Goal: Information Seeking & Learning: Understand process/instructions

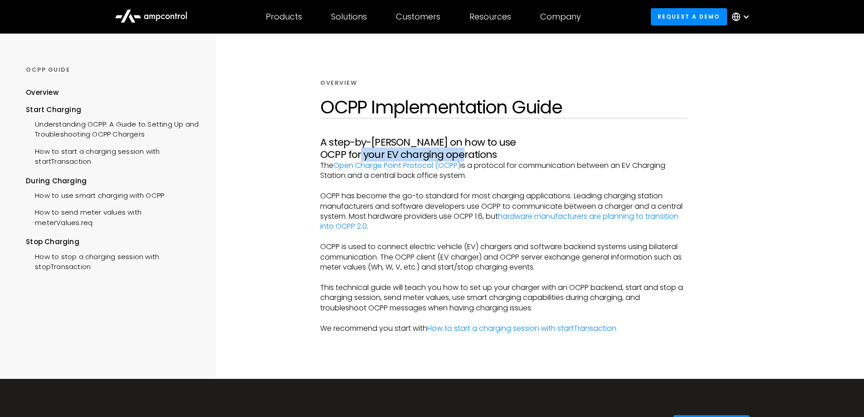
drag, startPoint x: 544, startPoint y: 145, endPoint x: 643, endPoint y: 144, distance: 99.8
click at [643, 144] on h3 "A step-by-step guide on how to use OCPP for your EV charging operations" at bounding box center [503, 149] width 367 height 24
drag, startPoint x: 470, startPoint y: 152, endPoint x: 649, endPoint y: 153, distance: 178.8
click at [649, 161] on p "The Open Charge Point Protocol (OCPP) is a protocol for communication between a…" at bounding box center [503, 171] width 367 height 20
drag, startPoint x: 321, startPoint y: 182, endPoint x: 479, endPoint y: 186, distance: 157.5
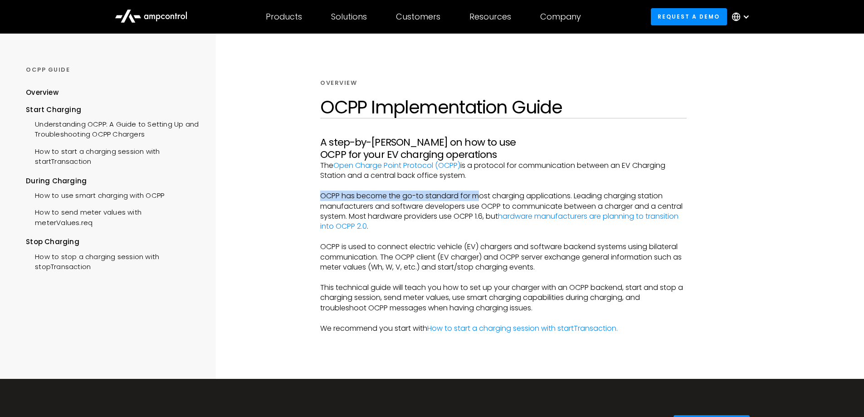
click at [479, 191] on p "OCPP has become the go-to standard for most charging applications. Leading char…" at bounding box center [503, 211] width 367 height 41
drag, startPoint x: 364, startPoint y: 202, endPoint x: 496, endPoint y: 202, distance: 131.6
click at [496, 202] on p "OCPP has become the go-to standard for most charging applications. Leading char…" at bounding box center [503, 211] width 367 height 41
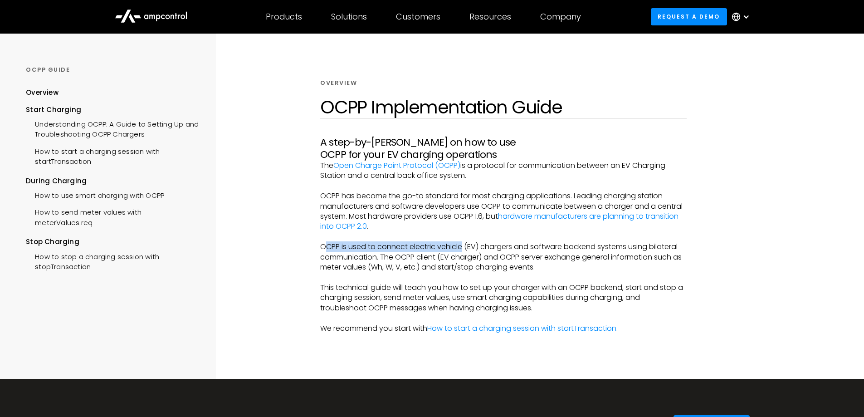
drag, startPoint x: 328, startPoint y: 232, endPoint x: 462, endPoint y: 232, distance: 133.4
click at [462, 242] on p "OCPP is used to connect electric vehicle (EV) chargers and software backend sys…" at bounding box center [503, 257] width 367 height 30
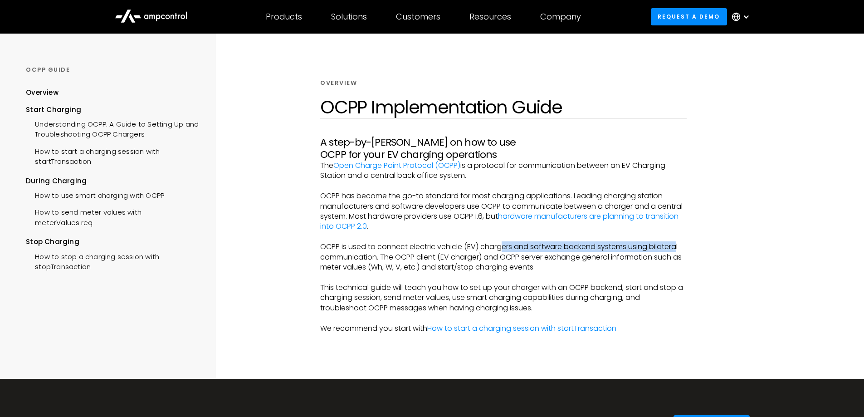
drag, startPoint x: 505, startPoint y: 235, endPoint x: 680, endPoint y: 234, distance: 174.2
click at [680, 242] on p "OCPP is used to connect electric vehicle (EV) chargers and software backend sys…" at bounding box center [503, 257] width 367 height 30
click at [343, 248] on p "OCPP is used to connect electric vehicle (EV) chargers and software backend sys…" at bounding box center [503, 257] width 367 height 30
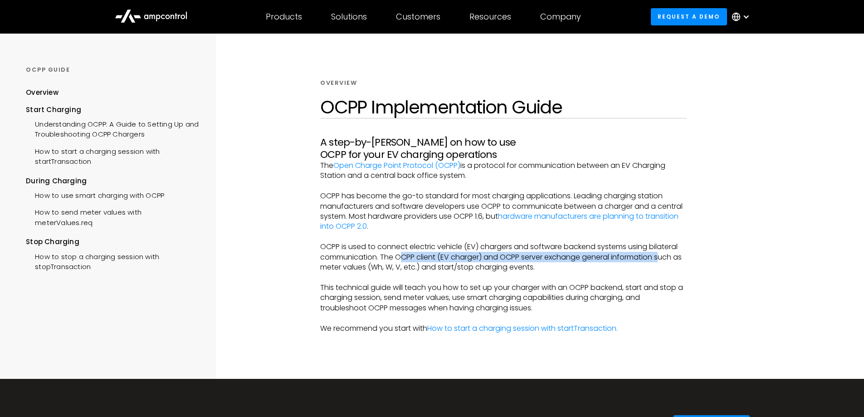
drag, startPoint x: 399, startPoint y: 245, endPoint x: 664, endPoint y: 245, distance: 265.0
click at [664, 245] on p "OCPP is used to connect electric vehicle (EV) chargers and software backend sys…" at bounding box center [503, 257] width 367 height 30
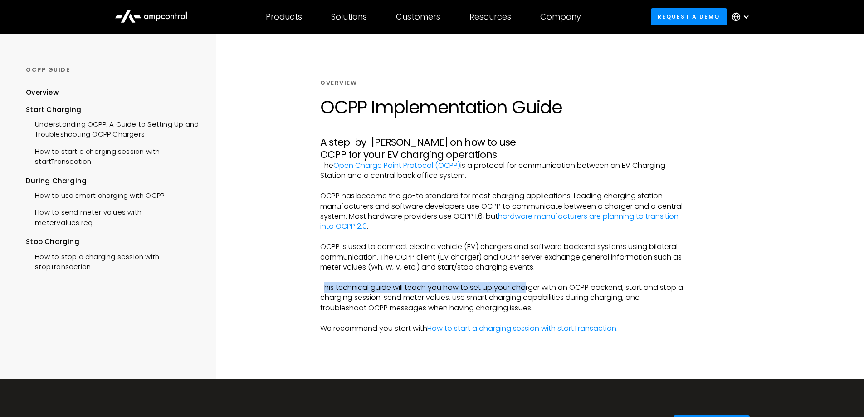
drag, startPoint x: 326, startPoint y: 273, endPoint x: 526, endPoint y: 274, distance: 199.6
click at [526, 283] on p "This technical guide will teach you how to set up your charger with an OCPP bac…" at bounding box center [503, 298] width 367 height 30
click at [338, 283] on p "This technical guide will teach you how to set up your charger with an OCPP bac…" at bounding box center [503, 298] width 367 height 30
click at [739, 197] on div "Overview OCPP Implementation Guide A step-by-step guide on how to use OCPP for …" at bounding box center [504, 206] width 489 height 345
drag, startPoint x: 321, startPoint y: 152, endPoint x: 490, endPoint y: 162, distance: 169.6
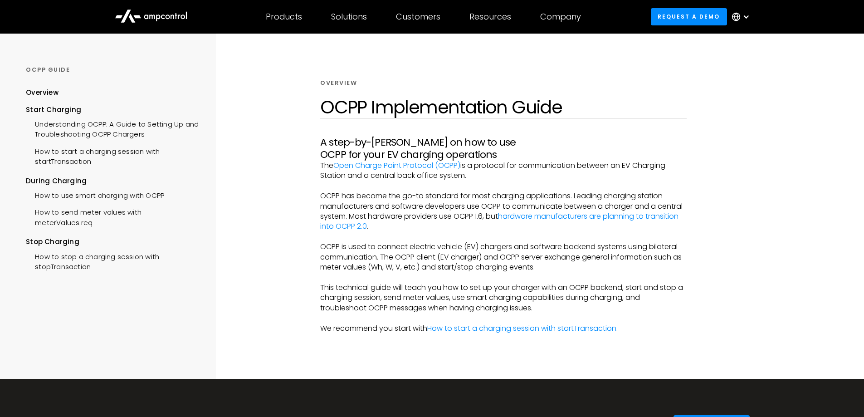
click at [490, 162] on p "The Open Charge Point Protocol (OCPP) is a protocol for communication between a…" at bounding box center [503, 171] width 367 height 20
copy p "The Open Charge Point Protocol (OCPP) is a protocol for communication between a…"
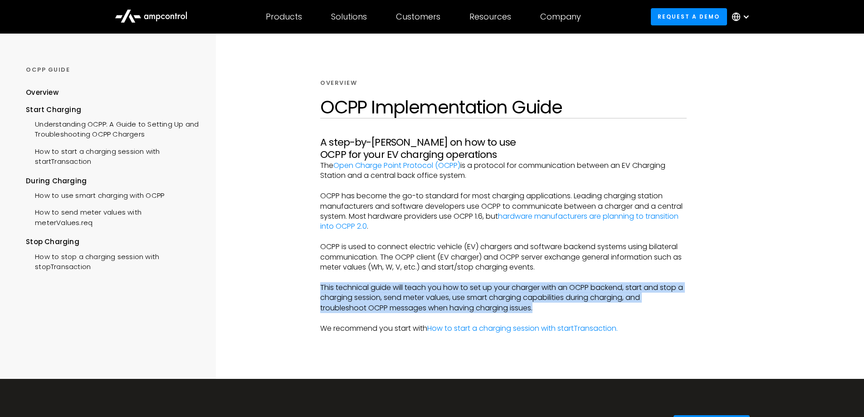
drag, startPoint x: 321, startPoint y: 274, endPoint x: 534, endPoint y: 298, distance: 214.6
click at [534, 298] on p "This technical guide will teach you how to set up your charger with an OCPP bac…" at bounding box center [503, 298] width 367 height 30
copy p "This technical guide will teach you how to set up your charger with an OCPP bac…"
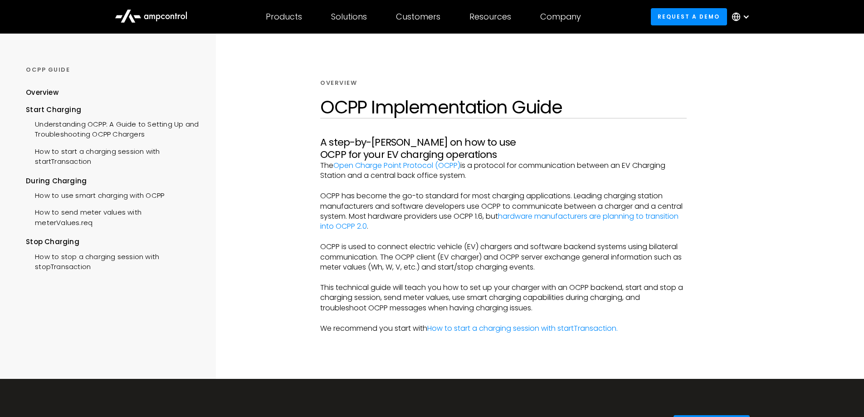
click at [337, 323] on p "We recommend you start with How to start a charging session with startTransacti…" at bounding box center [503, 328] width 367 height 10
drag, startPoint x: 29, startPoint y: 100, endPoint x: 66, endPoint y: 99, distance: 36.8
click at [66, 105] on div "Start Charging" at bounding box center [112, 110] width 173 height 10
click at [69, 115] on div "Understanding OCPP: A Guide to Setting Up and Troubleshooting OCPP Chargers" at bounding box center [112, 128] width 173 height 27
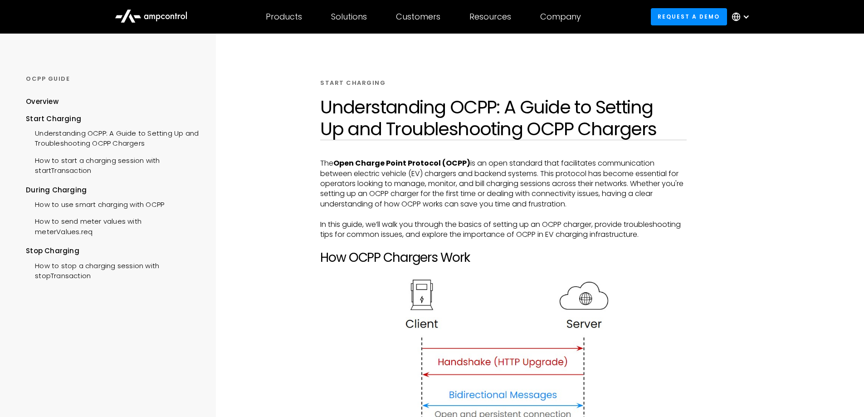
drag, startPoint x: 544, startPoint y: 172, endPoint x: 575, endPoint y: 204, distance: 45.2
click at [575, 204] on p "The Open Charge Point Protocol (OCPP) is an open standard that facilitates comm…" at bounding box center [503, 183] width 367 height 51
copy p "This protocol has become essential for operators looking to manage, monitor, an…"
click at [326, 225] on p "In this guide, we’ll walk you through the basics of setting up an OCPP charger,…" at bounding box center [503, 230] width 367 height 20
click at [348, 227] on p "In this guide, we’ll walk you through the basics of setting up an OCPP charger,…" at bounding box center [503, 230] width 367 height 20
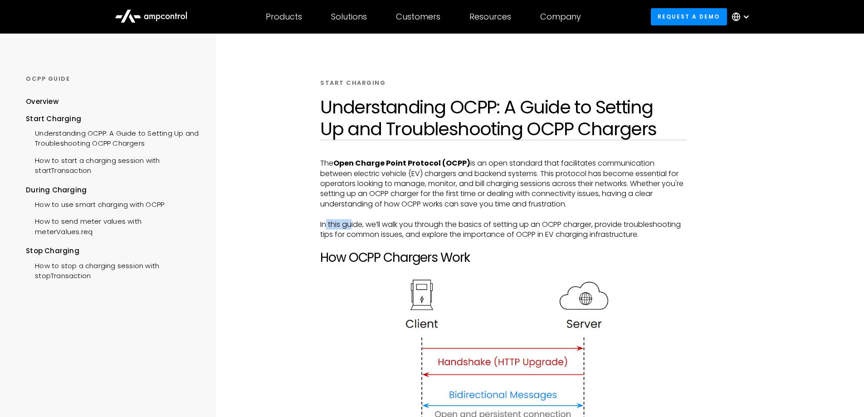
drag, startPoint x: 328, startPoint y: 223, endPoint x: 353, endPoint y: 225, distance: 25.1
click at [353, 225] on p "In this guide, we’ll walk you through the basics of setting up an OCPP charger,…" at bounding box center [503, 230] width 367 height 20
click at [324, 224] on p "In this guide, we’ll walk you through the basics of setting up an OCPP charger,…" at bounding box center [503, 230] width 367 height 20
drag, startPoint x: 370, startPoint y: 224, endPoint x: 573, endPoint y: 223, distance: 202.8
click at [573, 223] on p "In this guide, we’ll walk you through the basics of setting up an OCPP charger,…" at bounding box center [503, 230] width 367 height 20
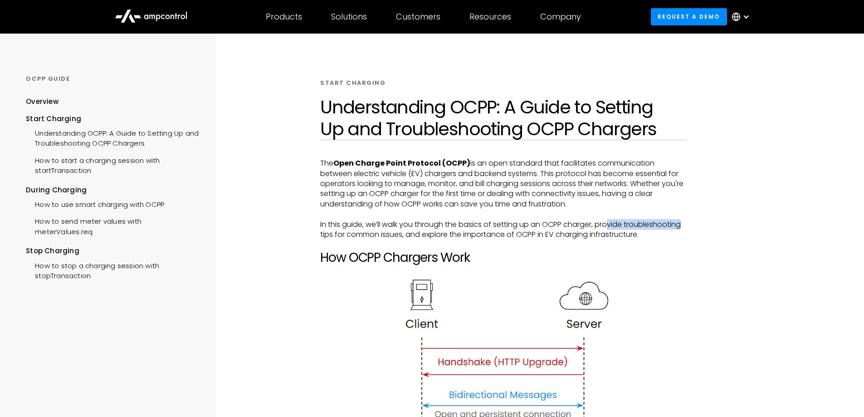
drag, startPoint x: 612, startPoint y: 221, endPoint x: 683, endPoint y: 222, distance: 71.7
click at [683, 222] on p "In this guide, we’ll walk you through the basics of setting up an OCPP charger,…" at bounding box center [503, 230] width 367 height 20
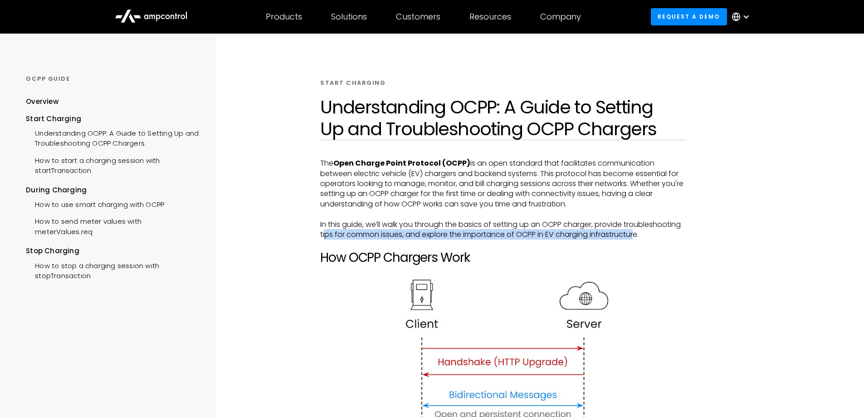
drag, startPoint x: 326, startPoint y: 233, endPoint x: 637, endPoint y: 234, distance: 311.2
click at [637, 234] on p "In this guide, we’ll walk you through the basics of setting up an OCPP charger,…" at bounding box center [503, 230] width 367 height 20
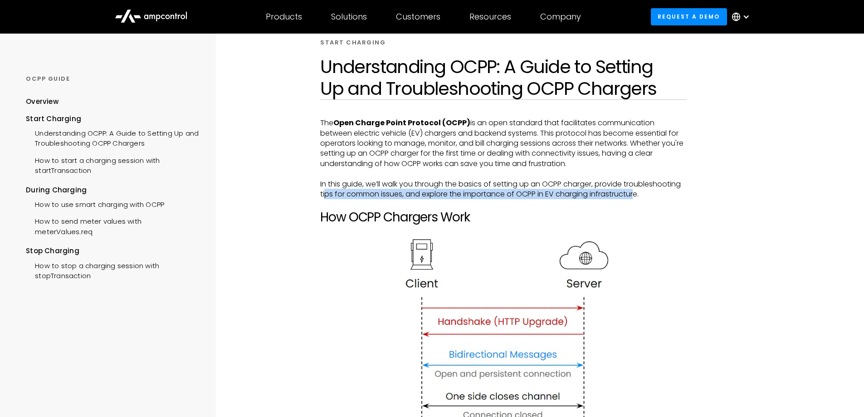
scroll to position [181, 0]
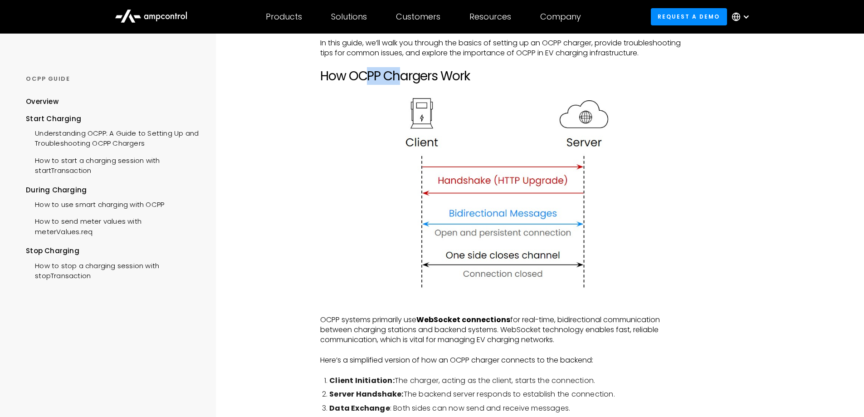
drag, startPoint x: 364, startPoint y: 73, endPoint x: 402, endPoint y: 75, distance: 38.2
click at [402, 75] on h2 "How OCPP Chargers Work" at bounding box center [503, 76] width 367 height 15
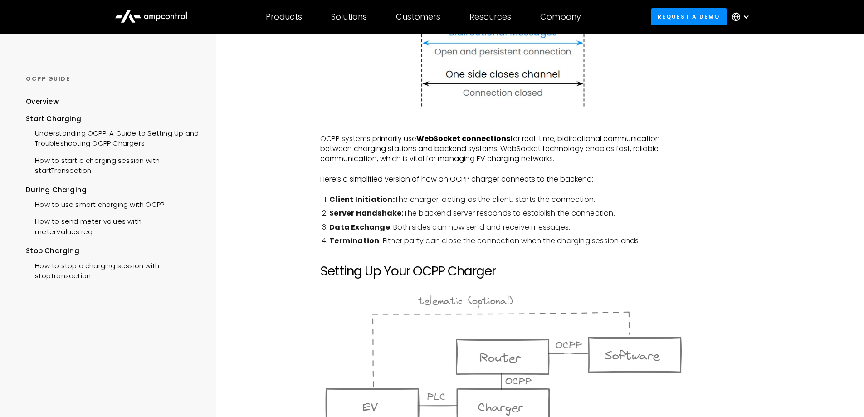
scroll to position [363, 0]
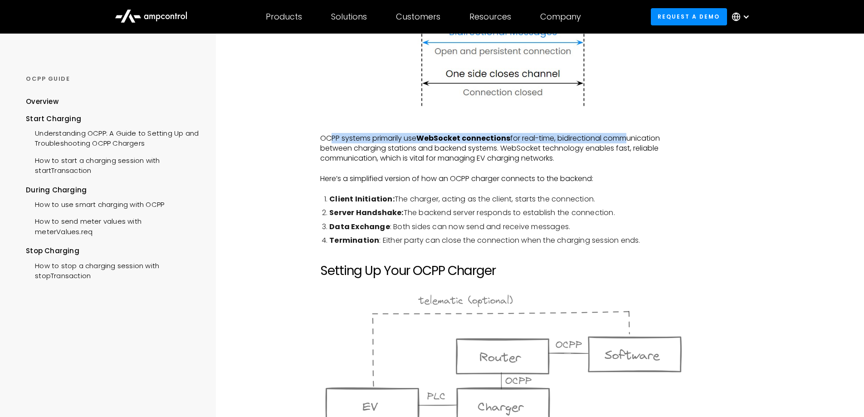
drag, startPoint x: 329, startPoint y: 136, endPoint x: 624, endPoint y: 137, distance: 295.4
click at [624, 137] on p "OCPP systems primarily use WebSocket connections for real-time, bidirectional c…" at bounding box center [503, 148] width 367 height 30
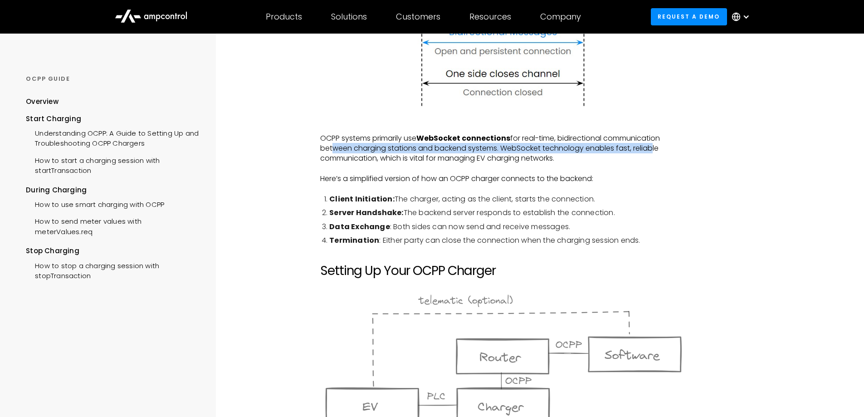
drag, startPoint x: 331, startPoint y: 148, endPoint x: 647, endPoint y: 150, distance: 316.7
click at [647, 150] on p "OCPP systems primarily use WebSocket connections for real-time, bidirectional c…" at bounding box center [503, 148] width 367 height 30
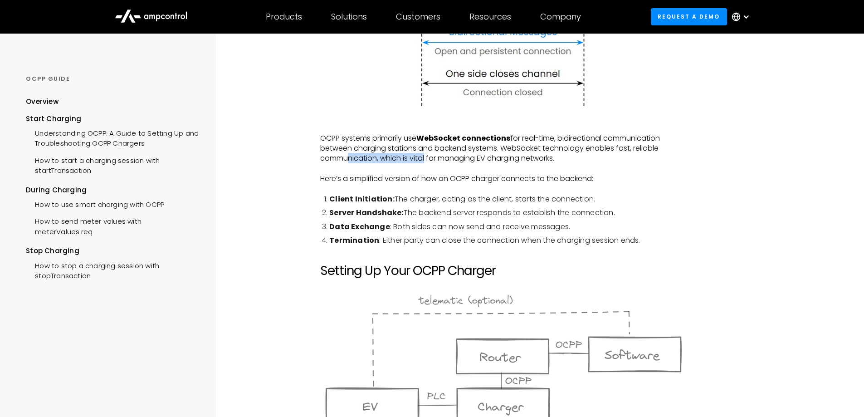
drag, startPoint x: 342, startPoint y: 161, endPoint x: 423, endPoint y: 159, distance: 81.2
click at [423, 159] on p "OCPP systems primarily use WebSocket connections for real-time, bidirectional c…" at bounding box center [503, 148] width 367 height 30
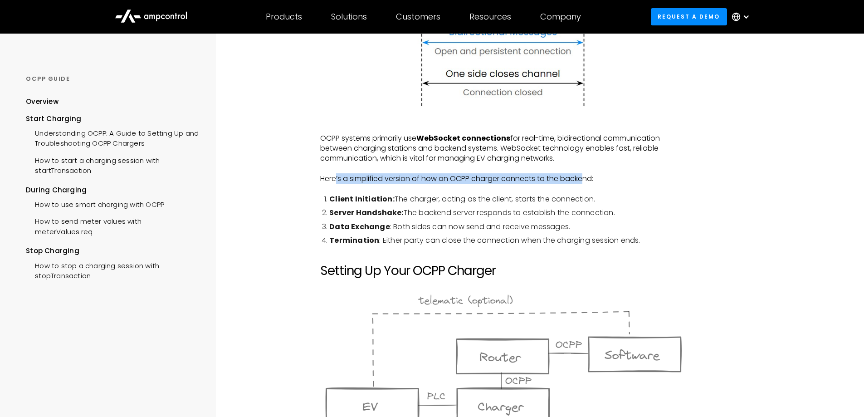
drag, startPoint x: 335, startPoint y: 180, endPoint x: 588, endPoint y: 177, distance: 252.3
click at [588, 177] on p "Here’s a simplified version of how an OCPP charger connects to the backend:" at bounding box center [503, 179] width 367 height 10
drag, startPoint x: 339, startPoint y: 199, endPoint x: 377, endPoint y: 199, distance: 37.7
click at [377, 199] on strong "Client Initiation:" at bounding box center [361, 199] width 65 height 10
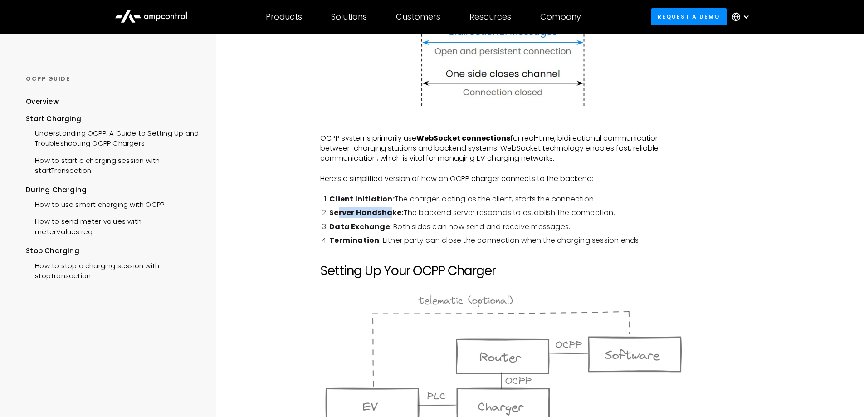
drag, startPoint x: 338, startPoint y: 209, endPoint x: 388, endPoint y: 211, distance: 49.9
click at [388, 211] on strong "Server Handshake:" at bounding box center [366, 212] width 74 height 10
drag, startPoint x: 336, startPoint y: 226, endPoint x: 376, endPoint y: 227, distance: 39.9
click at [376, 227] on strong "Data Exchange" at bounding box center [359, 226] width 61 height 10
drag, startPoint x: 348, startPoint y: 238, endPoint x: 379, endPoint y: 239, distance: 31.8
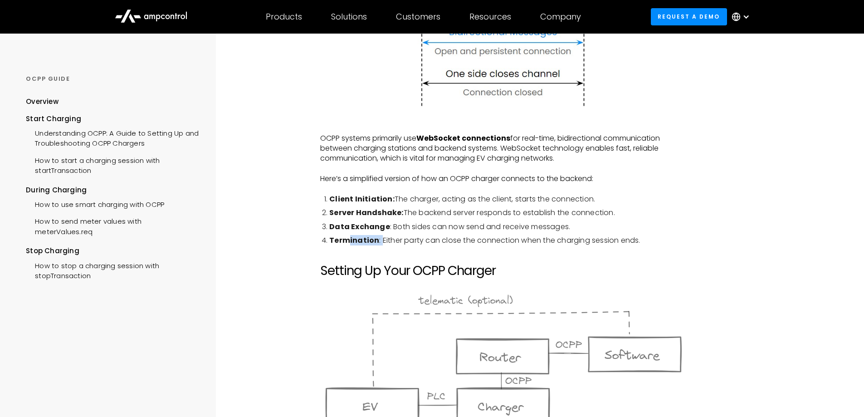
click at [379, 239] on li "Termination : Either party can close the connection when the charging session e…" at bounding box center [508, 240] width 358 height 10
click at [448, 229] on li "Data Exchange : Both sides can now send and receive messages." at bounding box center [508, 227] width 358 height 10
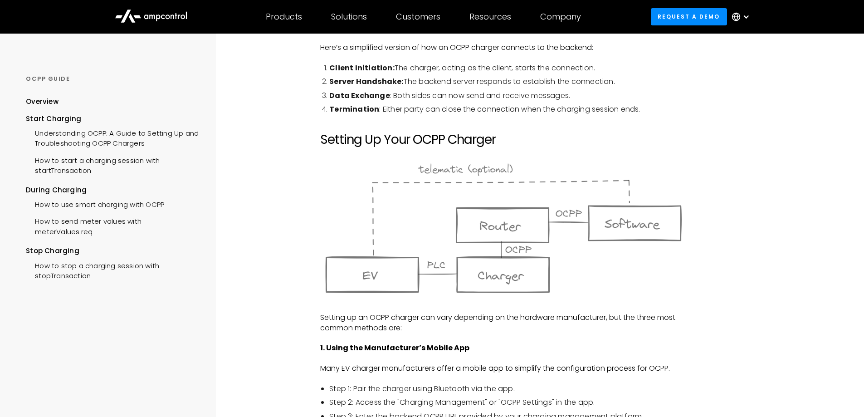
scroll to position [499, 0]
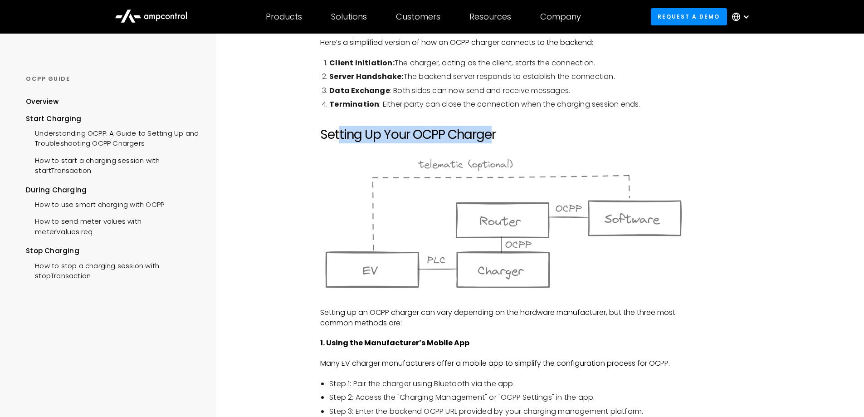
drag, startPoint x: 340, startPoint y: 134, endPoint x: 493, endPoint y: 135, distance: 152.9
click at [493, 135] on h2 "Setting Up Your OCPP Charger" at bounding box center [503, 134] width 367 height 15
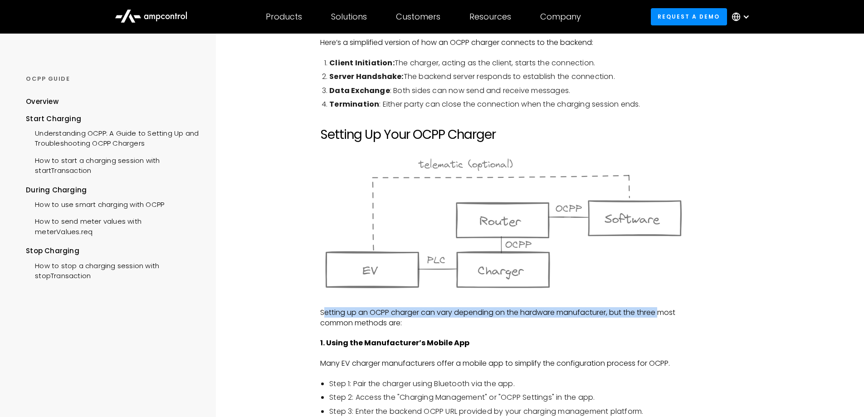
drag, startPoint x: 327, startPoint y: 310, endPoint x: 662, endPoint y: 311, distance: 334.8
click at [662, 311] on p "Setting up an OCPP charger can vary depending on the hardware manufacturer, but…" at bounding box center [503, 318] width 367 height 20
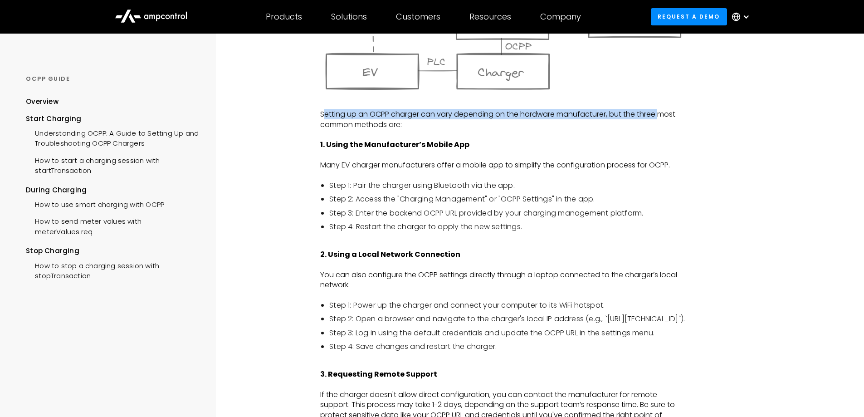
scroll to position [726, 0]
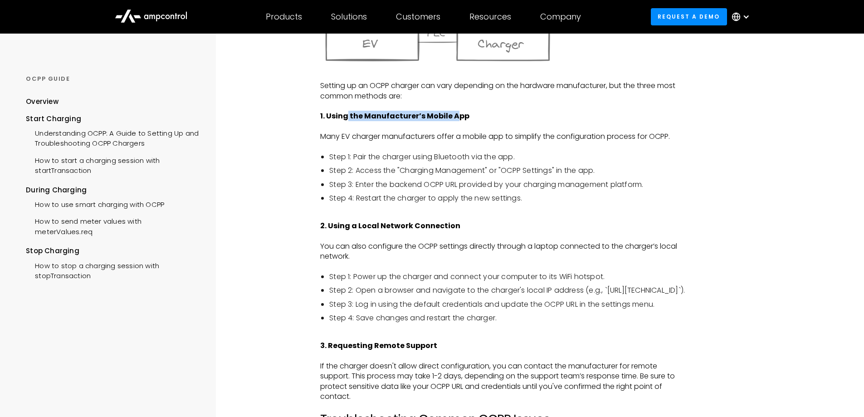
drag, startPoint x: 347, startPoint y: 115, endPoint x: 454, endPoint y: 115, distance: 107.1
click at [454, 115] on strong "1. Using the Manufacturer’s Mobile App" at bounding box center [394, 116] width 149 height 10
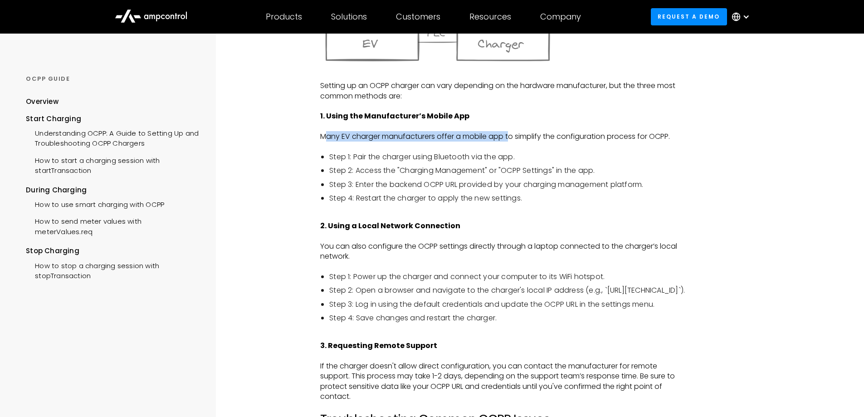
drag, startPoint x: 328, startPoint y: 136, endPoint x: 512, endPoint y: 139, distance: 184.7
click at [512, 139] on p "Many EV charger manufacturers offer a mobile app to simplify the configuration …" at bounding box center [503, 137] width 367 height 10
click at [326, 134] on p "Many EV charger manufacturers offer a mobile app to simplify the configuration …" at bounding box center [503, 137] width 367 height 10
drag, startPoint x: 433, startPoint y: 134, endPoint x: 668, endPoint y: 135, distance: 235.0
click at [668, 135] on p "Many EV charger manufacturers offer a mobile app to simplify the configuration …" at bounding box center [503, 137] width 367 height 10
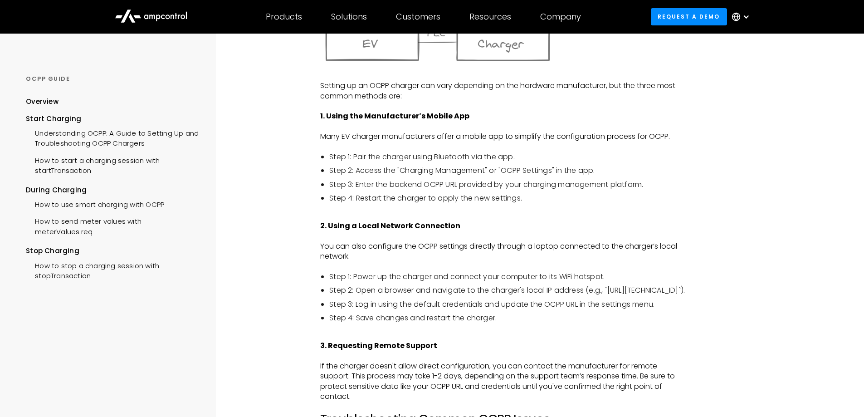
click at [339, 157] on li "Step 1: Pair the charger using Bluetooth via the app." at bounding box center [508, 157] width 358 height 10
drag, startPoint x: 364, startPoint y: 156, endPoint x: 509, endPoint y: 157, distance: 144.7
click at [513, 155] on li "Step 1: Pair the charger using Bluetooth via the app." at bounding box center [508, 157] width 358 height 10
click at [335, 170] on li "Step 2: Access the "Charging Management" or "OCPP Settings" in the app." at bounding box center [508, 171] width 358 height 10
drag, startPoint x: 377, startPoint y: 172, endPoint x: 561, endPoint y: 171, distance: 183.8
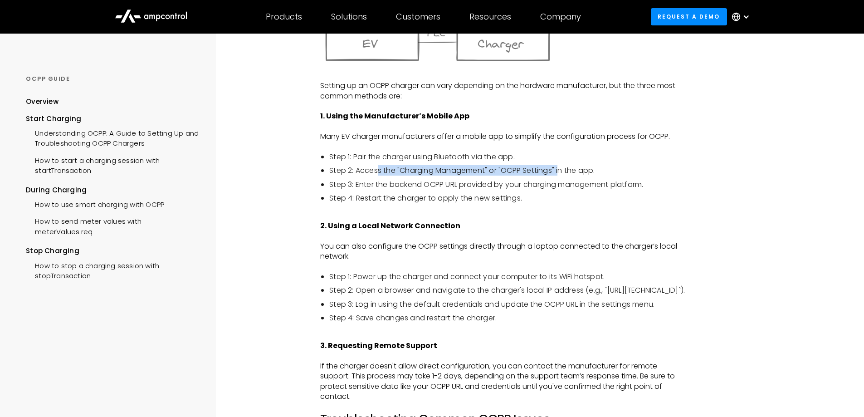
click at [561, 171] on li "Step 2: Access the "Charging Management" or "OCPP Settings" in the app." at bounding box center [508, 171] width 358 height 10
click at [373, 184] on li "Step 3: Enter the backend OCPP URL provided by your charging management platfor…" at bounding box center [508, 185] width 358 height 10
drag, startPoint x: 366, startPoint y: 186, endPoint x: 630, endPoint y: 185, distance: 264.1
click at [630, 185] on li "Step 3: Enter the backend OCPP URL provided by your charging management platfor…" at bounding box center [508, 185] width 358 height 10
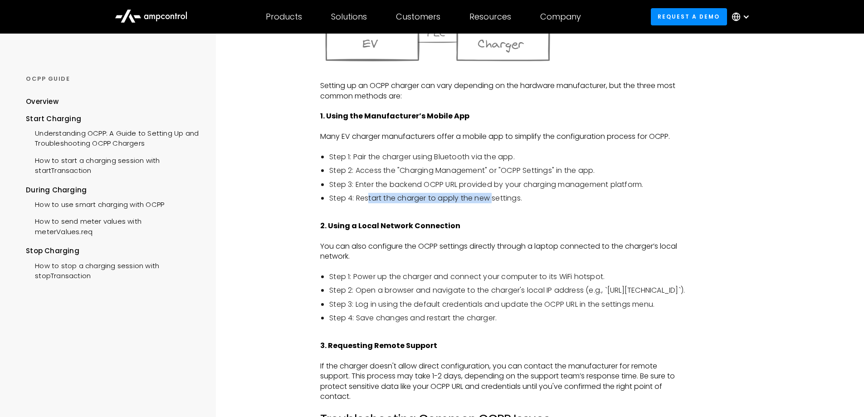
drag, startPoint x: 367, startPoint y: 195, endPoint x: 493, endPoint y: 198, distance: 126.2
click at [493, 198] on li "Step 4: Restart the charger to apply the new settings." at bounding box center [508, 198] width 358 height 10
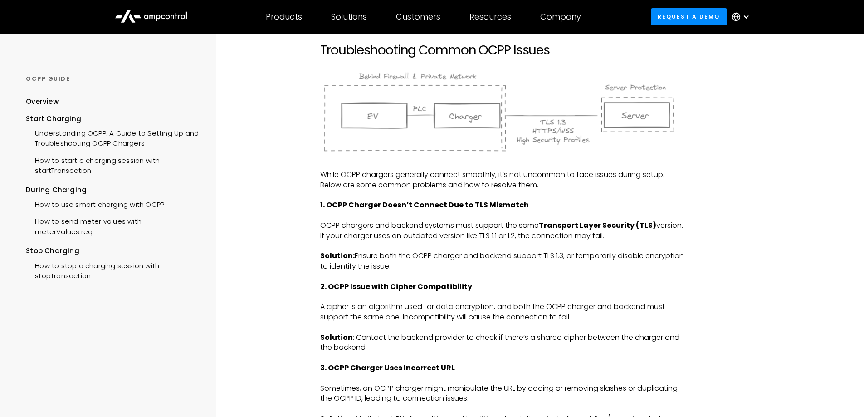
scroll to position [1134, 0]
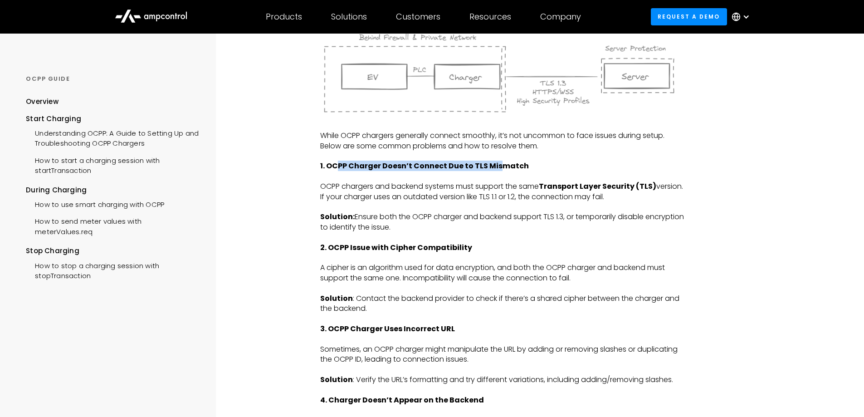
drag, startPoint x: 339, startPoint y: 166, endPoint x: 497, endPoint y: 163, distance: 158.4
click at [497, 163] on strong "1. OCPP Charger Doesn’t Connect Due to TLS Mismatch" at bounding box center [424, 166] width 209 height 10
click at [385, 187] on p "OCPP chargers and backend systems must support the same Transport Layer Securit…" at bounding box center [503, 191] width 367 height 20
drag, startPoint x: 368, startPoint y: 248, endPoint x: 447, endPoint y: 248, distance: 78.9
click at [447, 248] on strong "2. OCPP Issue with Cipher Compatibility" at bounding box center [396, 247] width 152 height 10
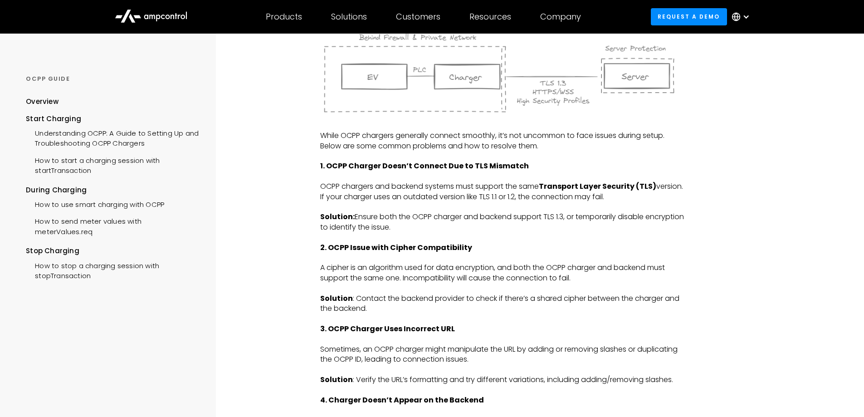
click at [389, 291] on p "‍" at bounding box center [503, 288] width 367 height 10
drag, startPoint x: 355, startPoint y: 329, endPoint x: 457, endPoint y: 331, distance: 102.1
click at [457, 331] on p "3. OCPP Charger Uses Incorrect URL" at bounding box center [503, 329] width 367 height 10
click at [367, 348] on p "Sometimes, an OCPP charger might manipulate the URL by adding or removing slash…" at bounding box center [503, 354] width 367 height 20
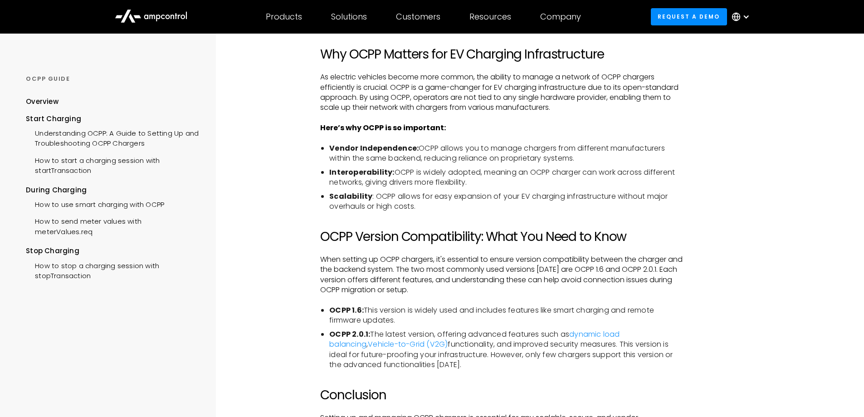
scroll to position [1588, 0]
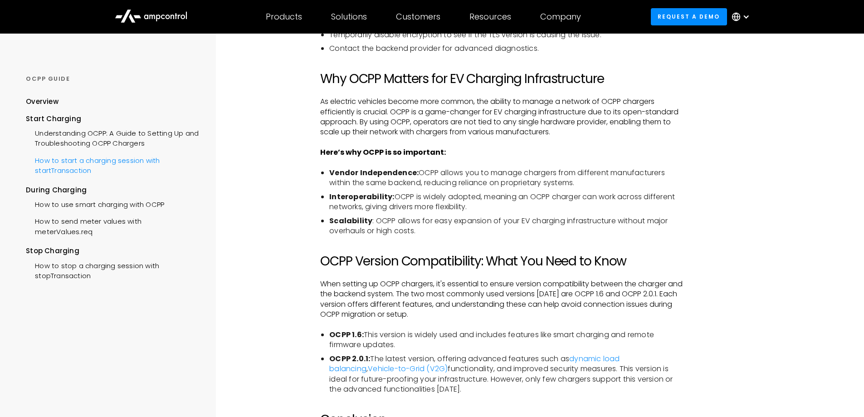
click at [71, 158] on div "How to start a charging session with startTransaction" at bounding box center [112, 164] width 173 height 27
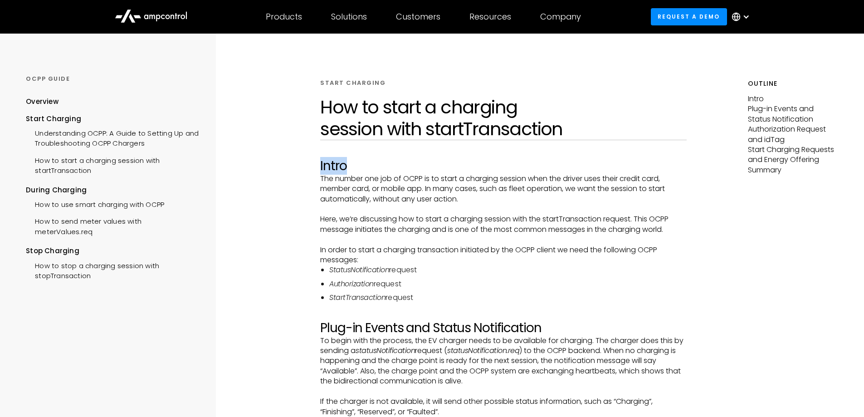
drag, startPoint x: 322, startPoint y: 163, endPoint x: 352, endPoint y: 163, distance: 29.9
click at [352, 163] on h2 "Intro" at bounding box center [503, 165] width 367 height 15
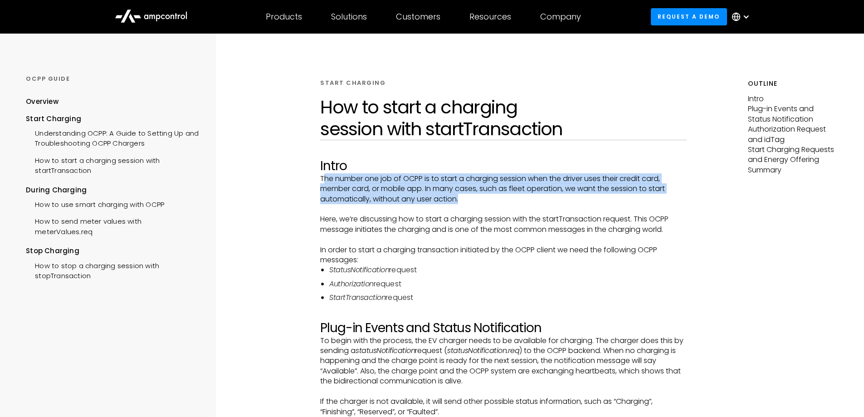
drag, startPoint x: 325, startPoint y: 177, endPoint x: 480, endPoint y: 197, distance: 156.4
click at [480, 197] on p "The number one job of OCPP is to start a charging session when the driver uses …" at bounding box center [503, 189] width 367 height 30
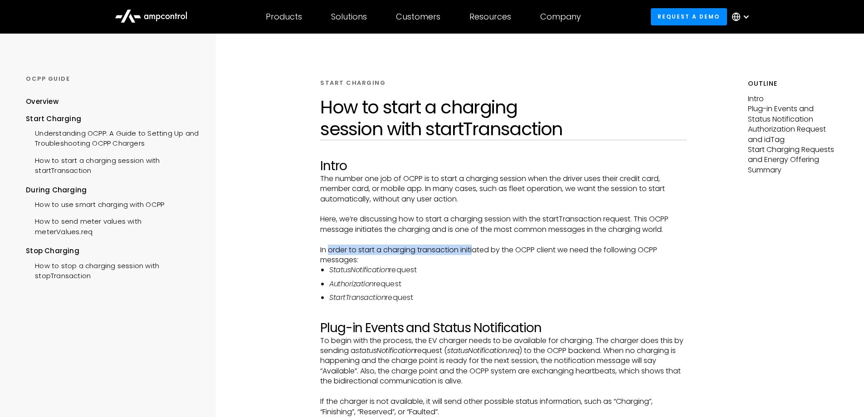
drag, startPoint x: 328, startPoint y: 250, endPoint x: 476, endPoint y: 246, distance: 148.0
click at [476, 246] on p "In order to start a charging transaction initiated by the OCPP client we need t…" at bounding box center [503, 255] width 367 height 20
click at [379, 272] on em "StatusNotification" at bounding box center [359, 270] width 60 height 10
drag, startPoint x: 324, startPoint y: 162, endPoint x: 333, endPoint y: 162, distance: 8.6
click at [333, 162] on h2 "Intro" at bounding box center [503, 165] width 367 height 15
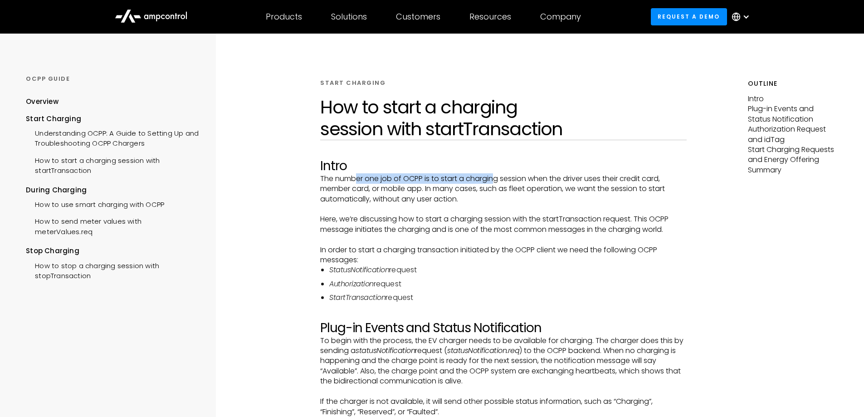
drag, startPoint x: 358, startPoint y: 176, endPoint x: 497, endPoint y: 180, distance: 138.9
click at [497, 180] on p "The number one job of OCPP is to start a charging session when the driver uses …" at bounding box center [503, 189] width 367 height 30
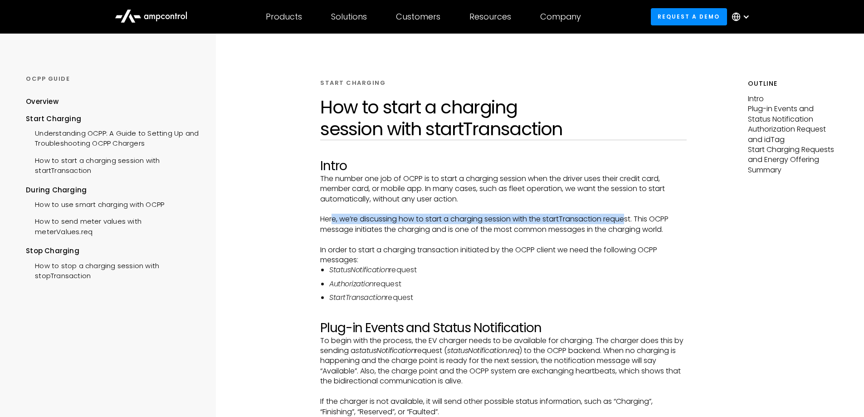
drag, startPoint x: 334, startPoint y: 219, endPoint x: 626, endPoint y: 216, distance: 292.2
click at [626, 216] on p "Here, we’re discussing how to start a charging session with the startTransactio…" at bounding box center [503, 224] width 367 height 20
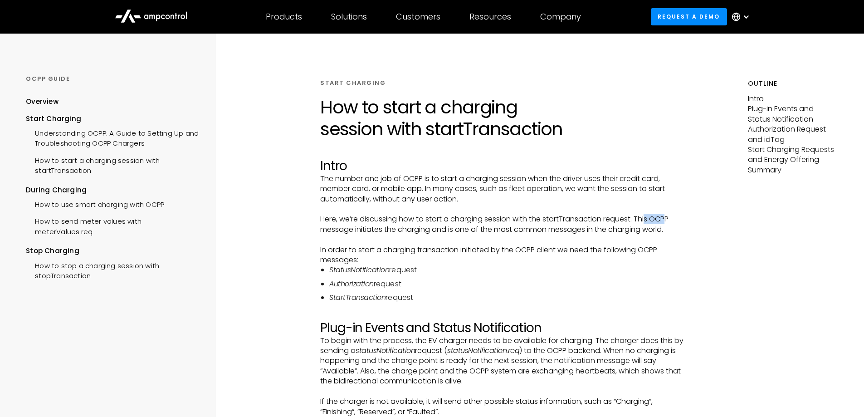
drag, startPoint x: 647, startPoint y: 216, endPoint x: 670, endPoint y: 216, distance: 22.2
click at [670, 216] on p "Here, we’re discussing how to start a charging session with the startTransactio…" at bounding box center [503, 224] width 367 height 20
drag, startPoint x: 329, startPoint y: 229, endPoint x: 426, endPoint y: 229, distance: 96.6
click at [426, 229] on p "Here, we’re discussing how to start a charging session with the startTransactio…" at bounding box center [503, 224] width 367 height 20
drag, startPoint x: 446, startPoint y: 229, endPoint x: 665, endPoint y: 233, distance: 218.7
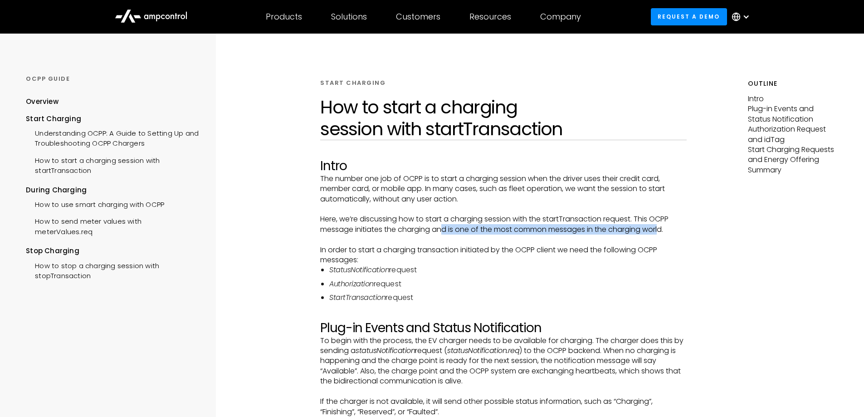
click at [665, 233] on p "Here, we’re discussing how to start a charging session with the startTransactio…" at bounding box center [503, 224] width 367 height 20
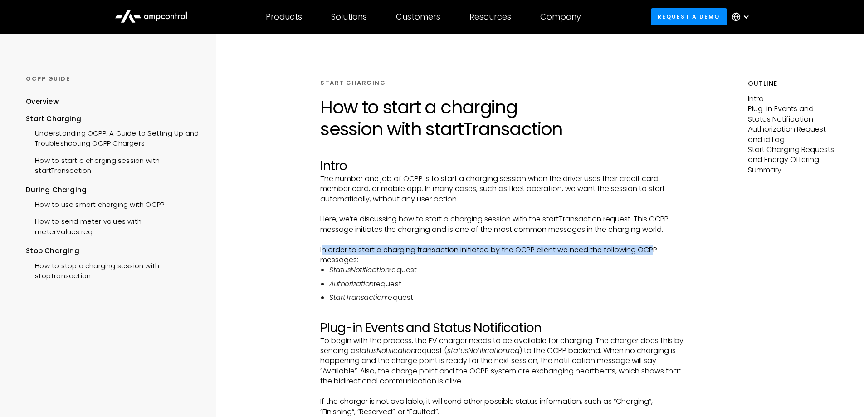
drag, startPoint x: 322, startPoint y: 250, endPoint x: 656, endPoint y: 249, distance: 334.4
click at [656, 249] on p "In order to start a charging transaction initiated by the OCPP client we need t…" at bounding box center [503, 255] width 367 height 20
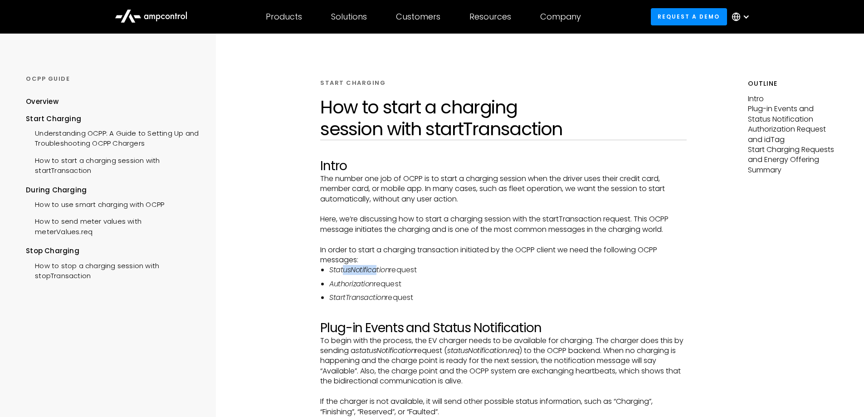
drag, startPoint x: 343, startPoint y: 270, endPoint x: 376, endPoint y: 270, distance: 33.6
click at [376, 270] on em "StatusNotification" at bounding box center [359, 270] width 60 height 10
drag, startPoint x: 400, startPoint y: 269, endPoint x: 421, endPoint y: 269, distance: 20.9
click at [421, 269] on li "StatusNotification request" at bounding box center [508, 270] width 358 height 10
drag, startPoint x: 340, startPoint y: 281, endPoint x: 364, endPoint y: 283, distance: 24.1
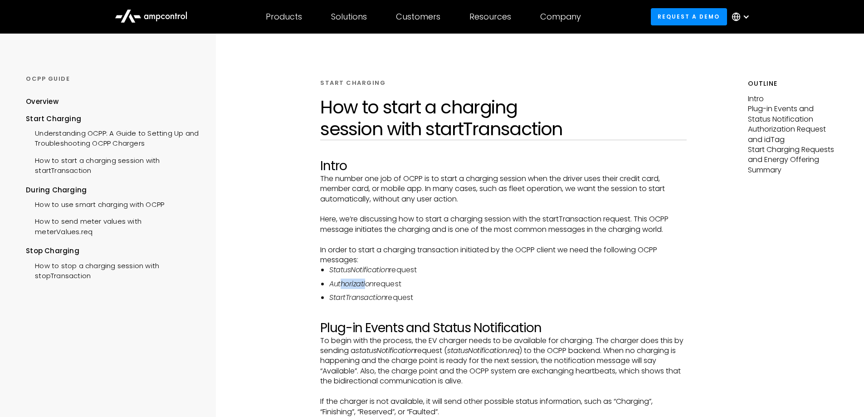
click at [364, 283] on em "Authorization" at bounding box center [351, 284] width 44 height 10
drag, startPoint x: 387, startPoint y: 283, endPoint x: 408, endPoint y: 283, distance: 20.9
click at [408, 283] on li "Authorization request" at bounding box center [508, 284] width 358 height 10
drag, startPoint x: 338, startPoint y: 300, endPoint x: 371, endPoint y: 300, distance: 32.7
click at [371, 300] on em "StartTransaction" at bounding box center [357, 297] width 56 height 10
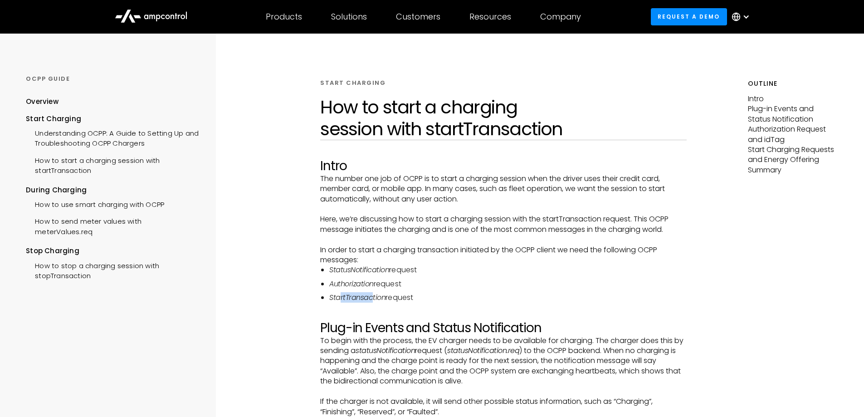
drag, startPoint x: 395, startPoint y: 295, endPoint x: 418, endPoint y: 297, distance: 22.7
click at [418, 297] on li "StartTransaction request" at bounding box center [508, 298] width 358 height 10
click at [357, 283] on em "Authorization" at bounding box center [351, 284] width 44 height 10
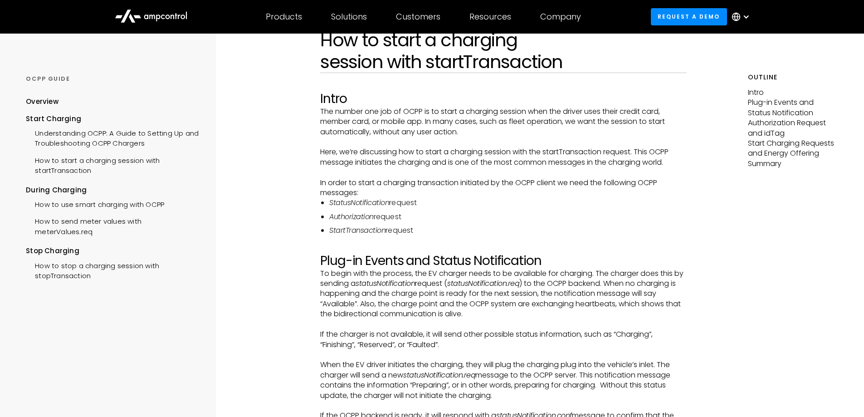
scroll to position [91, 0]
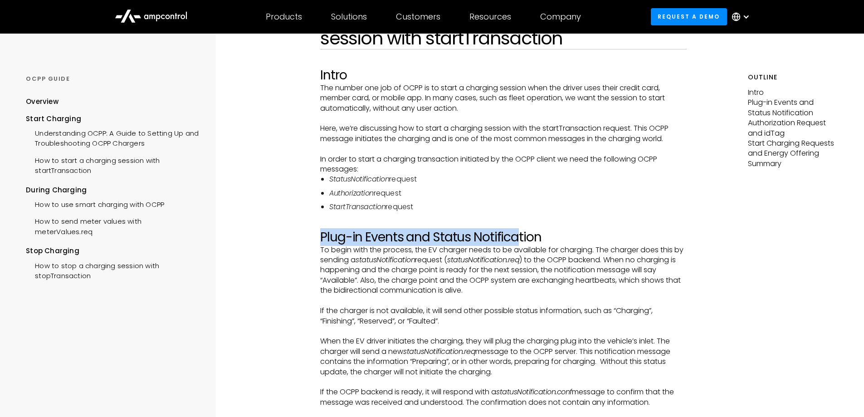
drag, startPoint x: 321, startPoint y: 237, endPoint x: 518, endPoint y: 232, distance: 197.0
click at [518, 232] on h2 "Plug-in Events and Status Notification" at bounding box center [503, 237] width 367 height 15
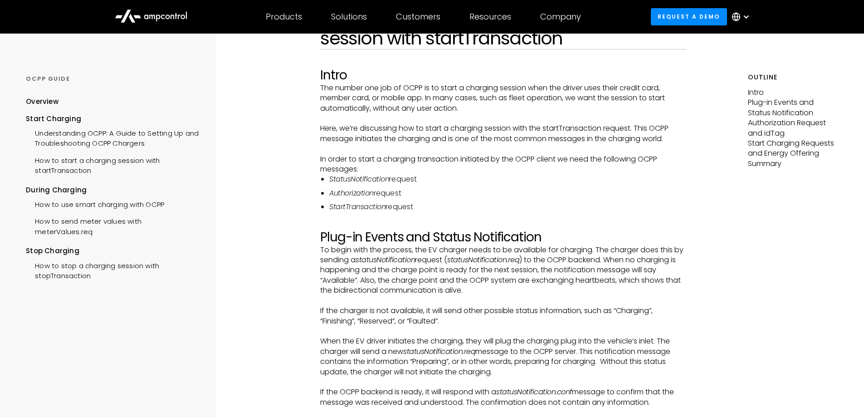
click at [353, 250] on p "To begin with the process, the EV charger needs to be available for charging. T…" at bounding box center [503, 270] width 367 height 51
drag, startPoint x: 447, startPoint y: 250, endPoint x: 598, endPoint y: 246, distance: 150.2
click at [598, 246] on p "To begin with the process, the EV charger needs to be available for charging. T…" at bounding box center [503, 270] width 367 height 51
drag, startPoint x: 623, startPoint y: 250, endPoint x: 682, endPoint y: 249, distance: 59.0
click at [682, 249] on p "To begin with the process, the EV charger needs to be available for charging. T…" at bounding box center [503, 270] width 367 height 51
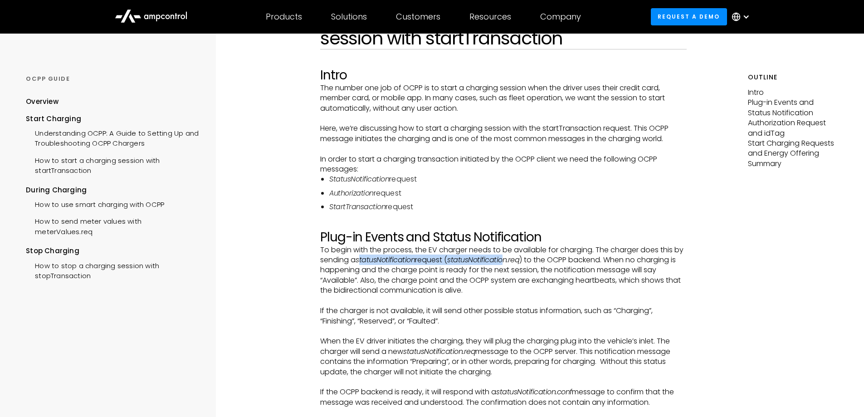
drag, startPoint x: 360, startPoint y: 260, endPoint x: 505, endPoint y: 259, distance: 144.7
click at [505, 259] on p "To begin with the process, the EV charger needs to be available for charging. T…" at bounding box center [503, 270] width 367 height 51
drag, startPoint x: 534, startPoint y: 259, endPoint x: 600, endPoint y: 260, distance: 65.8
click at [600, 260] on p "To begin with the process, the EV charger needs to be available for charging. T…" at bounding box center [503, 270] width 367 height 51
drag, startPoint x: 617, startPoint y: 260, endPoint x: 671, endPoint y: 261, distance: 53.5
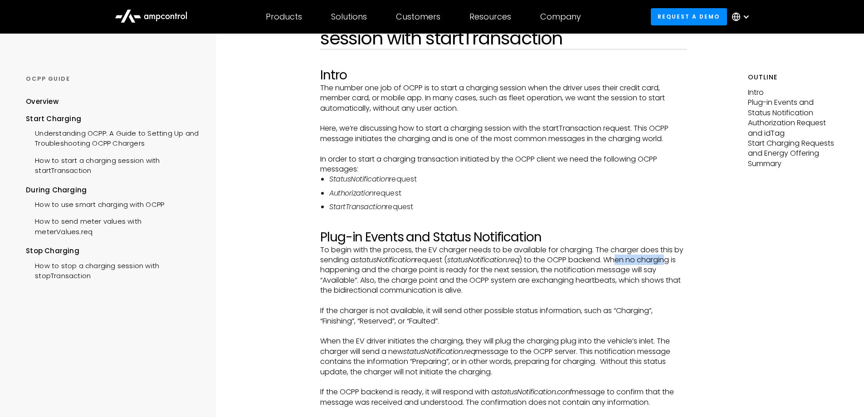
click at [671, 261] on p "To begin with the process, the EV charger needs to be available for charging. T…" at bounding box center [503, 270] width 367 height 51
drag, startPoint x: 333, startPoint y: 271, endPoint x: 529, endPoint y: 272, distance: 196.5
click at [529, 272] on p "To begin with the process, the EV charger needs to be available for charging. T…" at bounding box center [503, 270] width 367 height 51
drag, startPoint x: 332, startPoint y: 277, endPoint x: 347, endPoint y: 275, distance: 15.0
click at [347, 275] on p "To begin with the process, the EV charger needs to be available for charging. T…" at bounding box center [503, 270] width 367 height 51
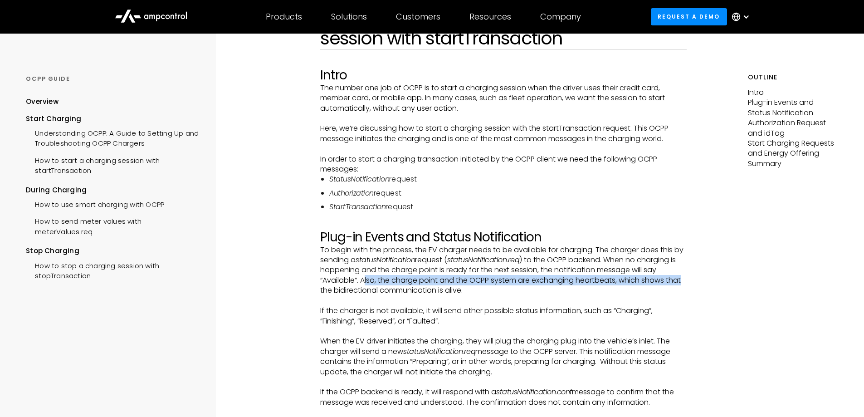
drag, startPoint x: 366, startPoint y: 278, endPoint x: 686, endPoint y: 280, distance: 319.9
click at [686, 280] on p "To begin with the process, the EV charger needs to be available for charging. T…" at bounding box center [503, 270] width 367 height 51
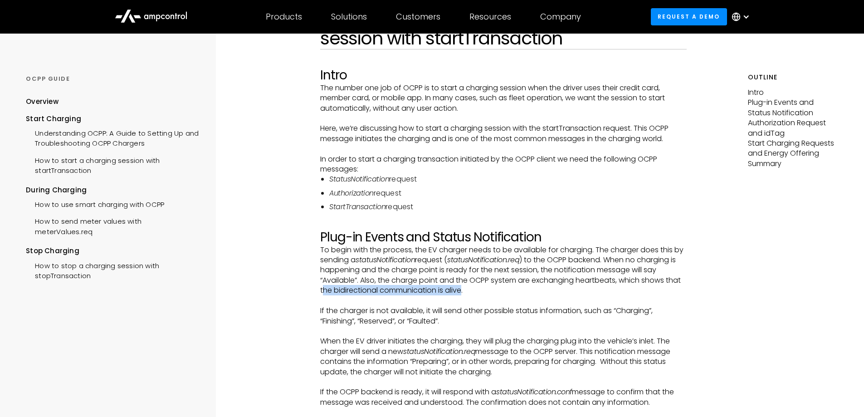
drag, startPoint x: 324, startPoint y: 289, endPoint x: 465, endPoint y: 289, distance: 141.1
click at [465, 289] on p "To begin with the process, the EV charger needs to be available for charging. T…" at bounding box center [503, 270] width 367 height 51
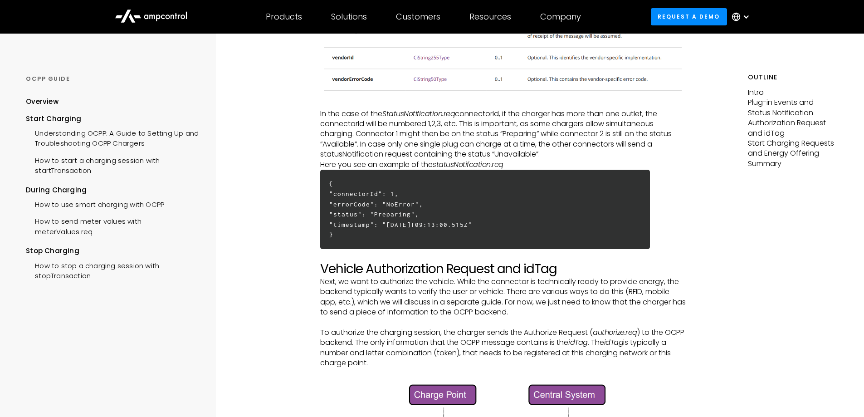
scroll to position [907, 0]
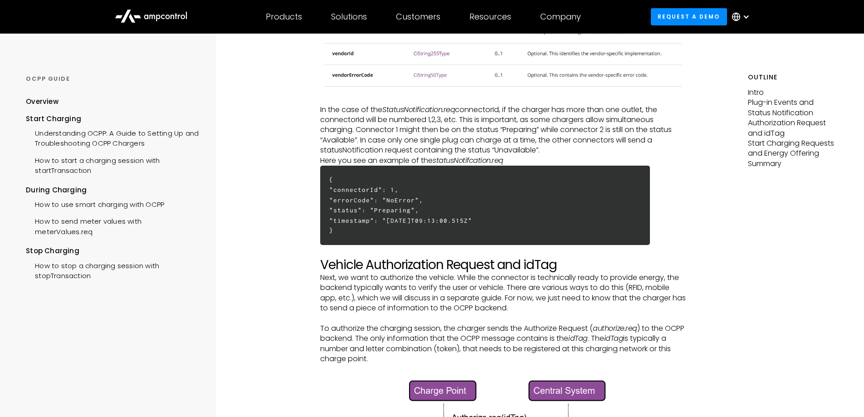
click at [363, 304] on p "Next, we want to authorize the vehicle. While the connector is technically read…" at bounding box center [503, 293] width 367 height 41
click at [381, 289] on p "Next, we want to authorize the vehicle. While the connector is technically read…" at bounding box center [503, 293] width 367 height 41
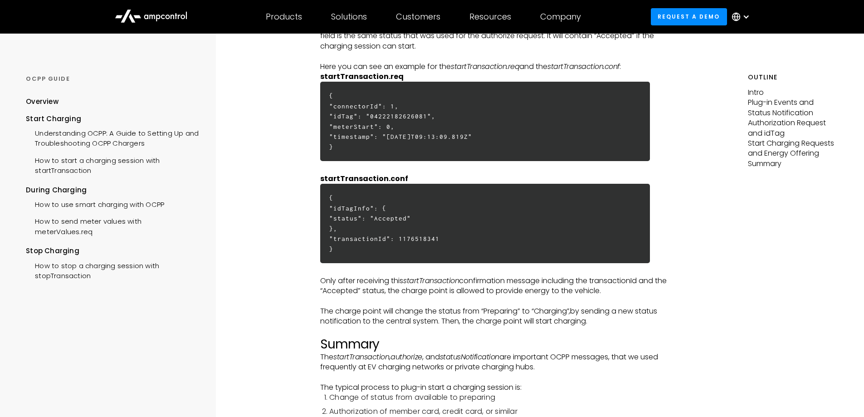
scroll to position [2224, 0]
